Goal: Task Accomplishment & Management: Complete application form

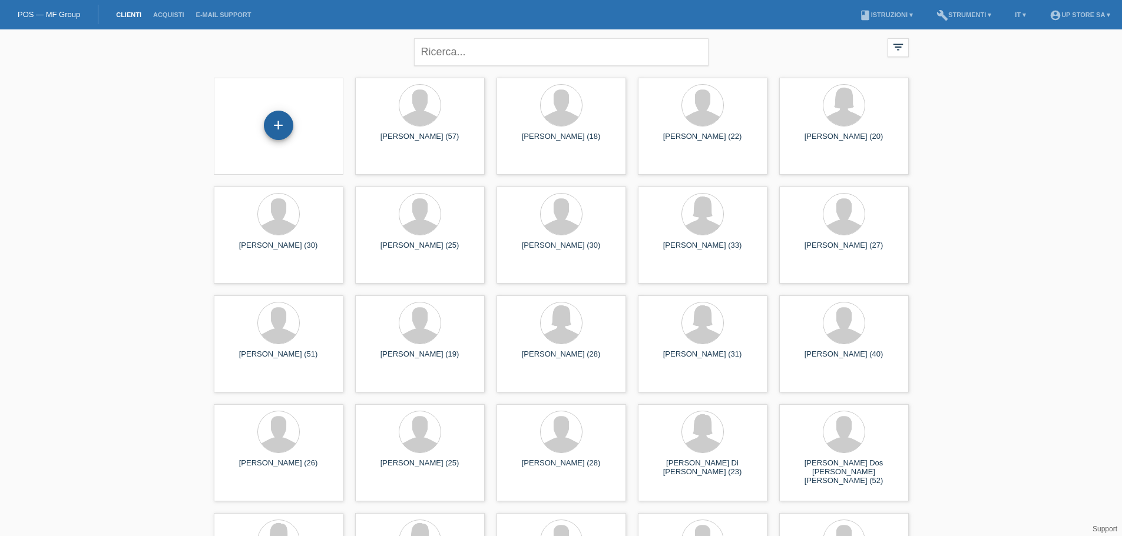
click at [281, 121] on div "+" at bounding box center [278, 125] width 29 height 29
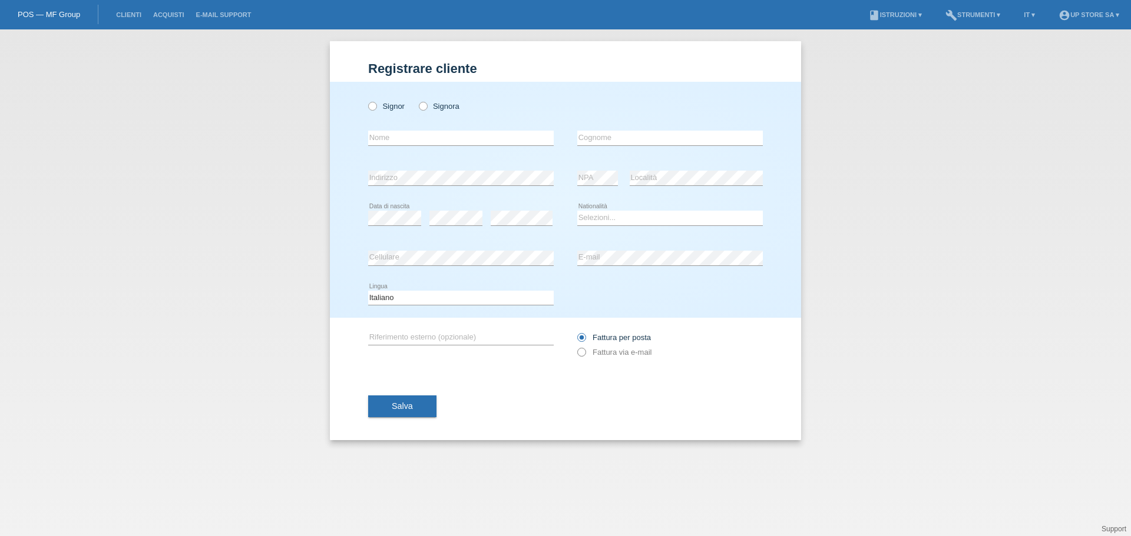
click at [575, 346] on icon at bounding box center [575, 346] width 0 height 0
click at [620, 220] on select "Selezioni... [GEOGRAPHIC_DATA] [GEOGRAPHIC_DATA] [GEOGRAPHIC_DATA] [GEOGRAPHIC_…" at bounding box center [669, 218] width 185 height 14
click at [577, 211] on select "Selezioni... [GEOGRAPHIC_DATA] [GEOGRAPHIC_DATA] [GEOGRAPHIC_DATA] [GEOGRAPHIC_…" at bounding box center [669, 218] width 185 height 14
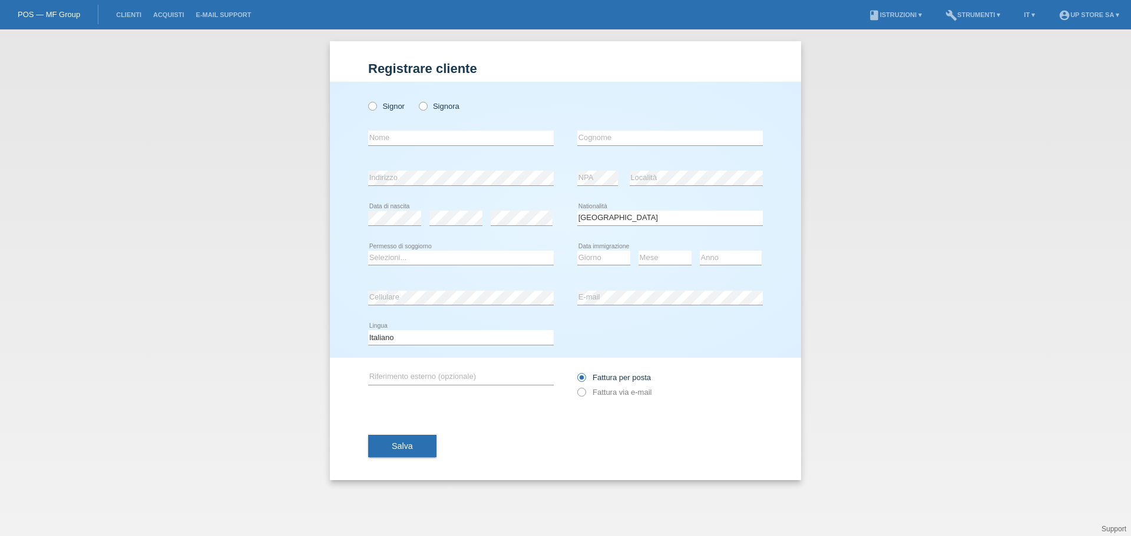
click at [639, 207] on div "Selezioni... [GEOGRAPHIC_DATA] [GEOGRAPHIC_DATA] [GEOGRAPHIC_DATA] [GEOGRAPHIC_…" at bounding box center [669, 218] width 185 height 40
click at [641, 216] on select "Selezioni... [GEOGRAPHIC_DATA] [GEOGRAPHIC_DATA] [GEOGRAPHIC_DATA] [GEOGRAPHIC_…" at bounding box center [669, 218] width 185 height 14
select select "CH"
click at [577, 211] on select "Selezioni... [GEOGRAPHIC_DATA] [GEOGRAPHIC_DATA] [GEOGRAPHIC_DATA] [GEOGRAPHIC_…" at bounding box center [669, 218] width 185 height 14
